Goal: Information Seeking & Learning: Learn about a topic

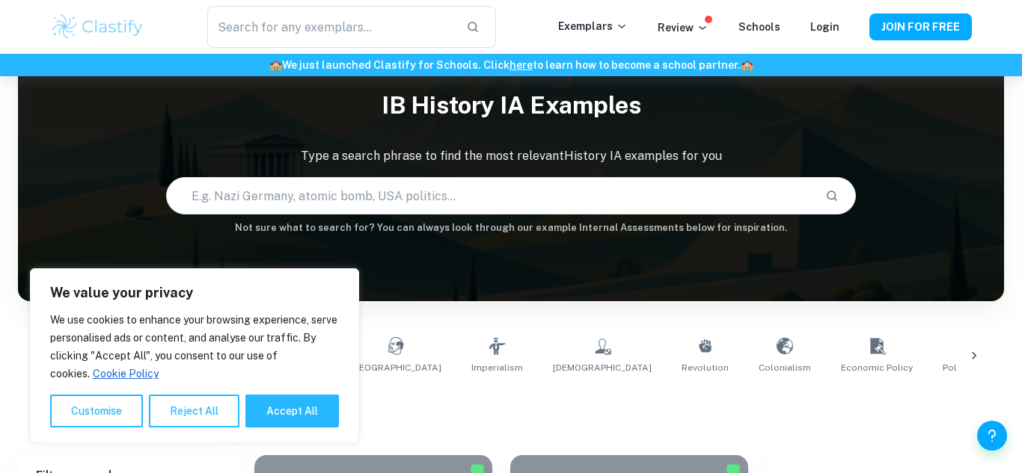
scroll to position [49, 0]
click at [262, 206] on input "text" at bounding box center [490, 196] width 647 height 42
click at [273, 419] on button "Accept All" at bounding box center [291, 411] width 93 height 33
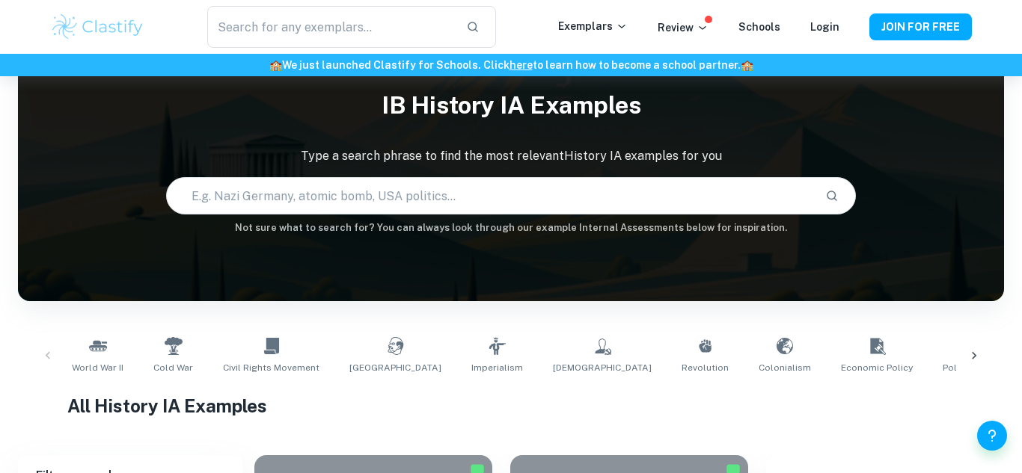
checkbox input "true"
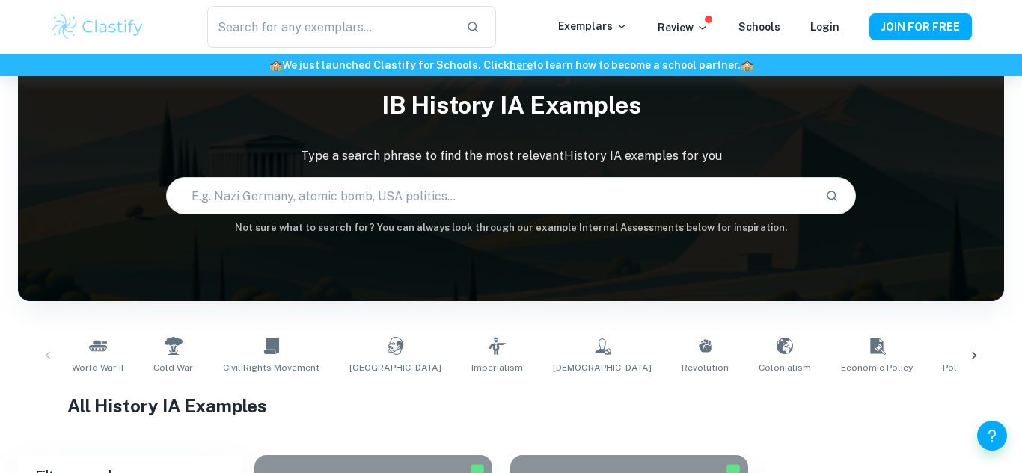
click at [387, 196] on input "text" at bounding box center [490, 196] width 647 height 42
type input "["
type input "[MEDICAL_DATA]"
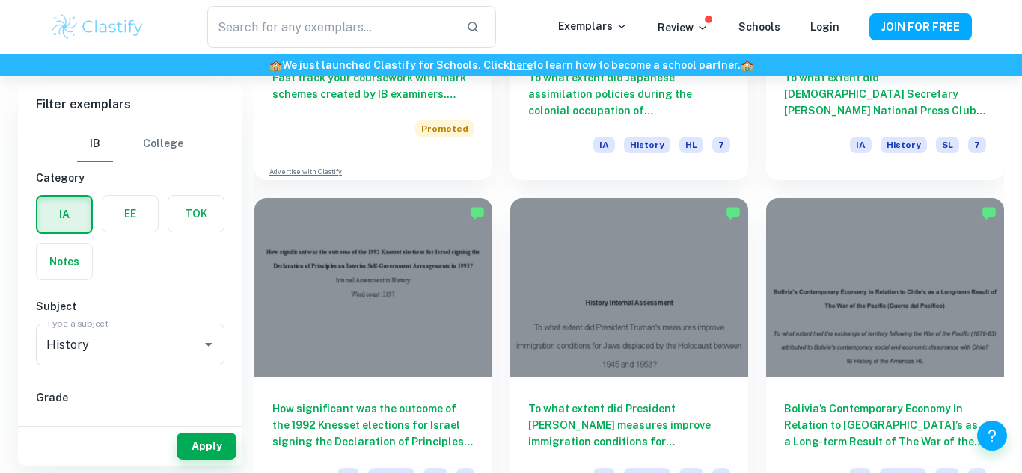
scroll to position [1300, 0]
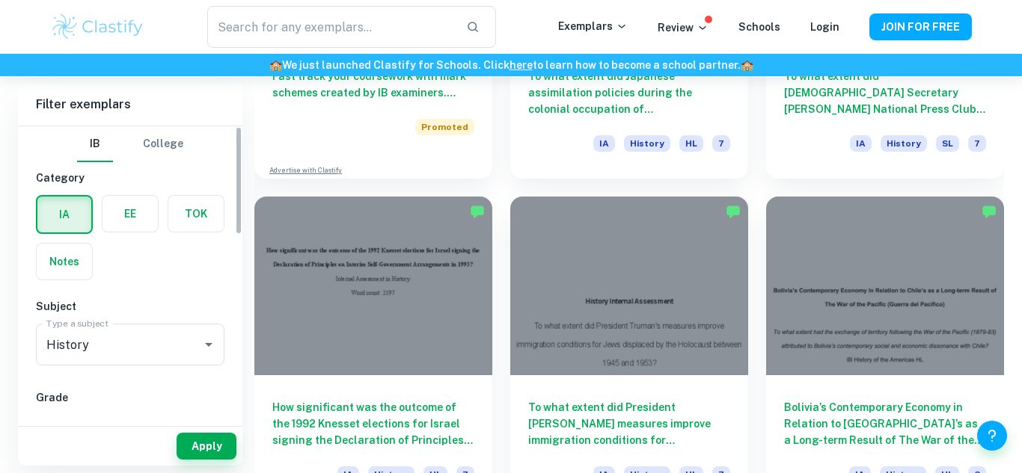
click at [139, 213] on label "button" at bounding box center [129, 214] width 55 height 36
click at [0, 0] on input "radio" at bounding box center [0, 0] width 0 height 0
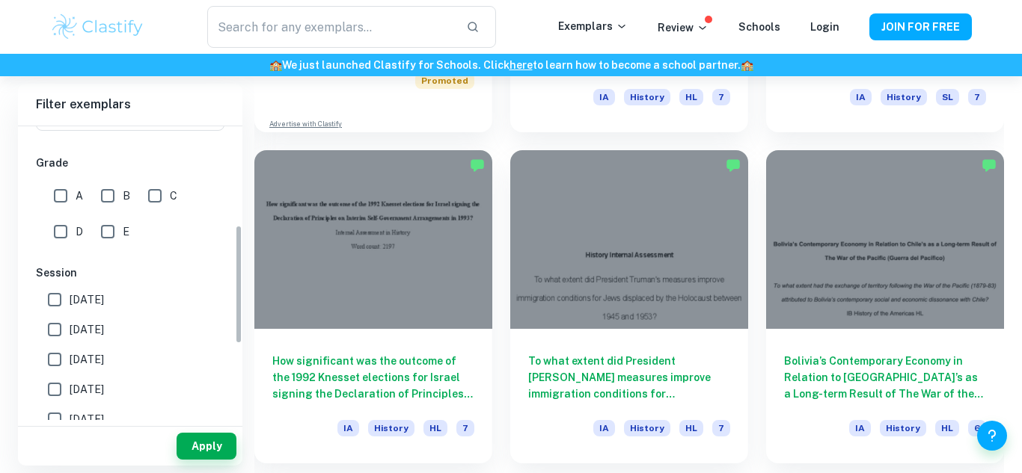
scroll to position [259, 0]
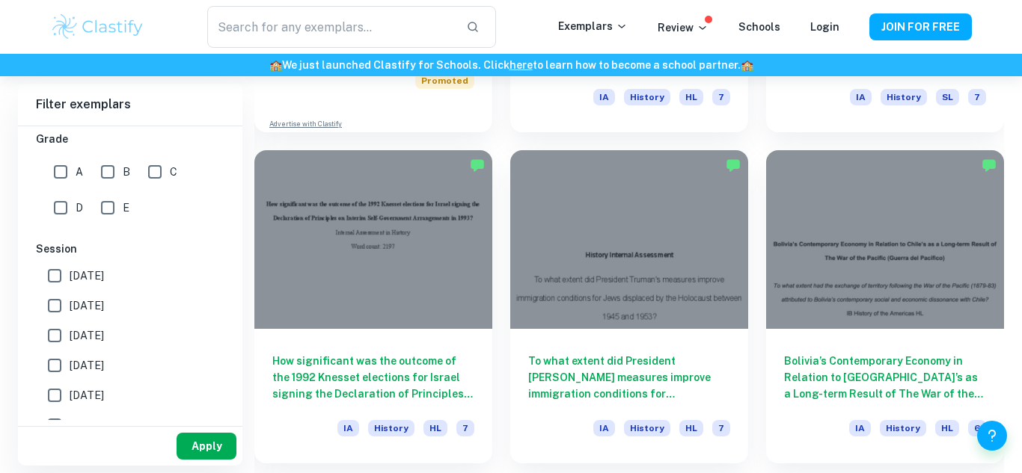
click at [180, 438] on button "Apply" at bounding box center [206, 446] width 60 height 27
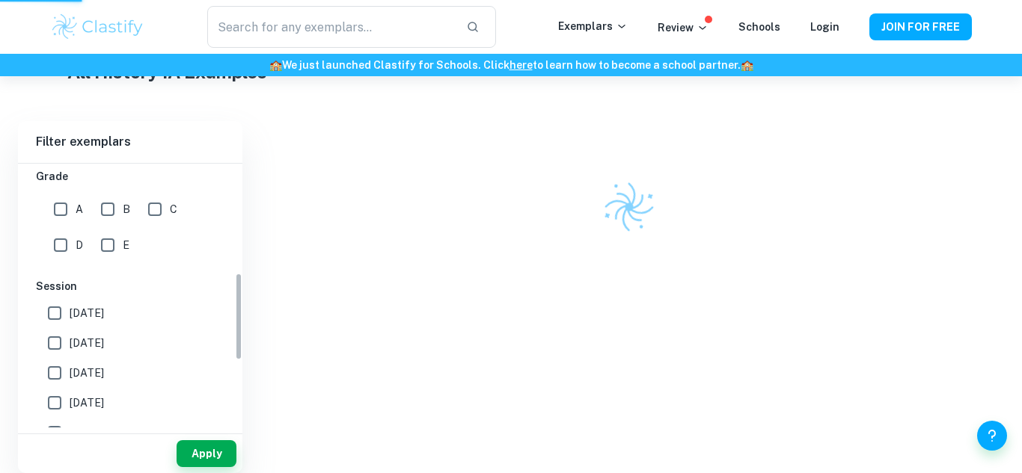
scroll to position [360, 0]
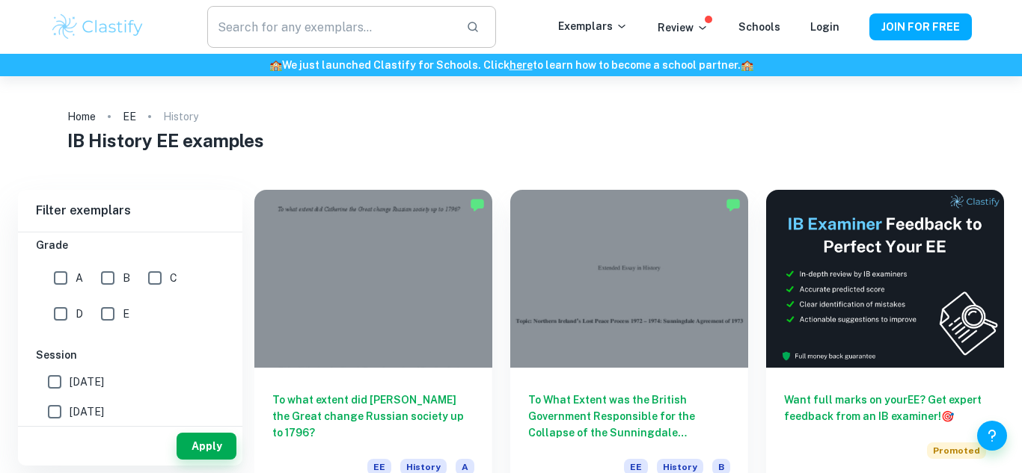
click at [295, 35] on input "text" at bounding box center [330, 27] width 247 height 42
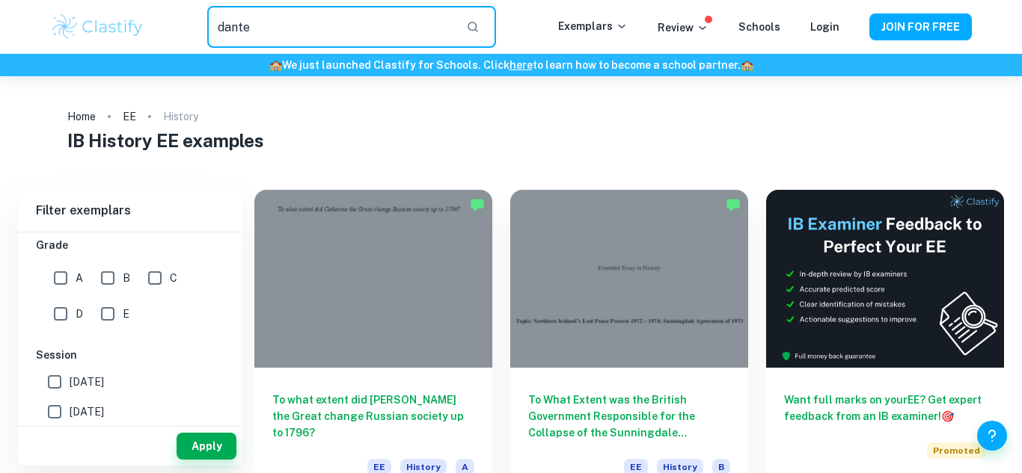
type input "dante"
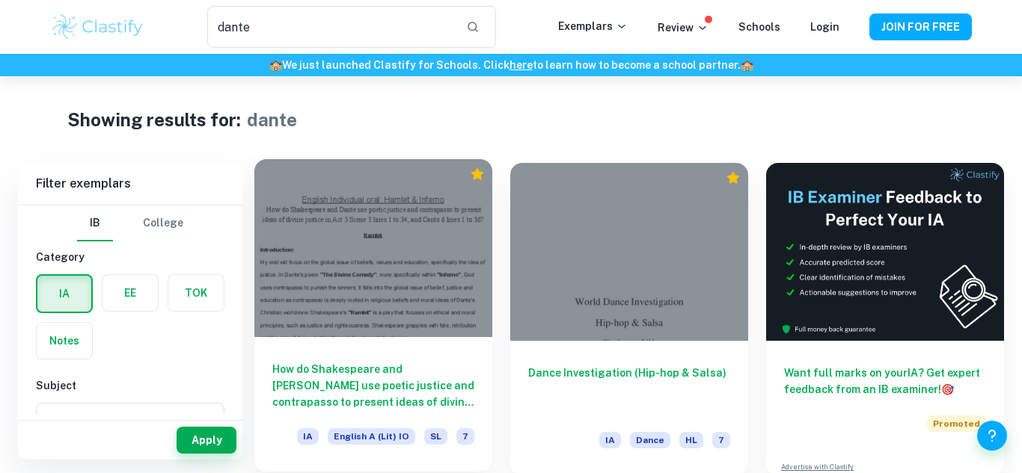
click at [384, 244] on div at bounding box center [373, 248] width 238 height 178
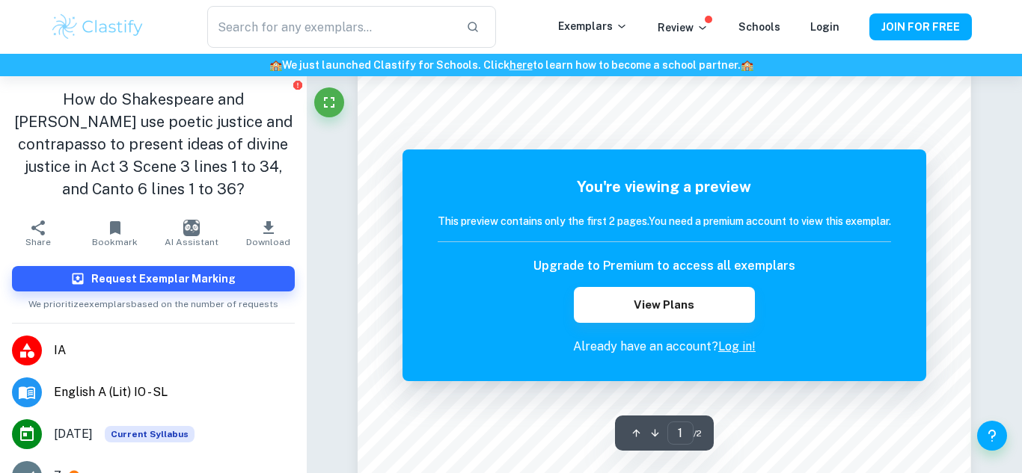
scroll to position [126, 0]
click at [913, 172] on div "You're viewing a preview This preview contains only the first 2 pages. You need…" at bounding box center [663, 266] width 523 height 232
